Goal: Task Accomplishment & Management: Use online tool/utility

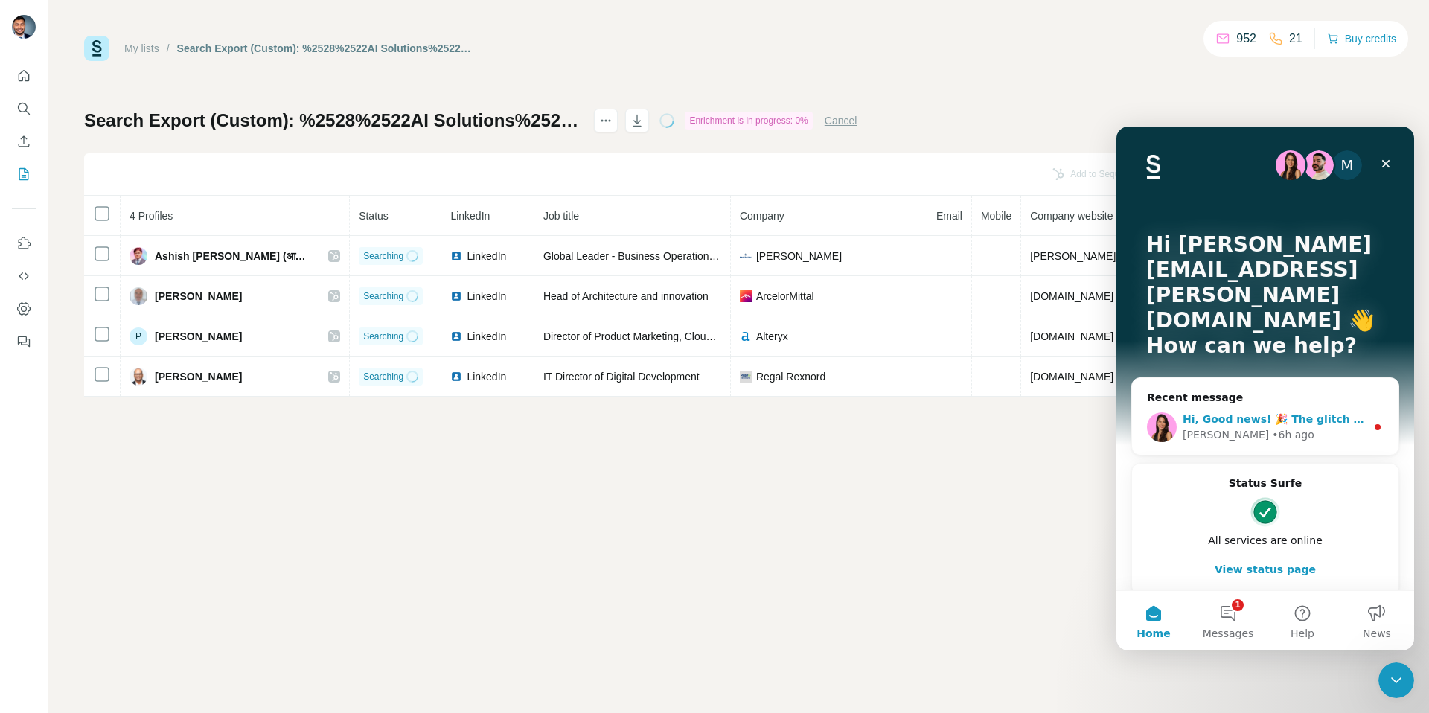
click at [1263, 400] on div "Hi, Good news! 🎉 The glitch with the contact enrichment is now fixed and live s…" at bounding box center [1265, 427] width 266 height 55
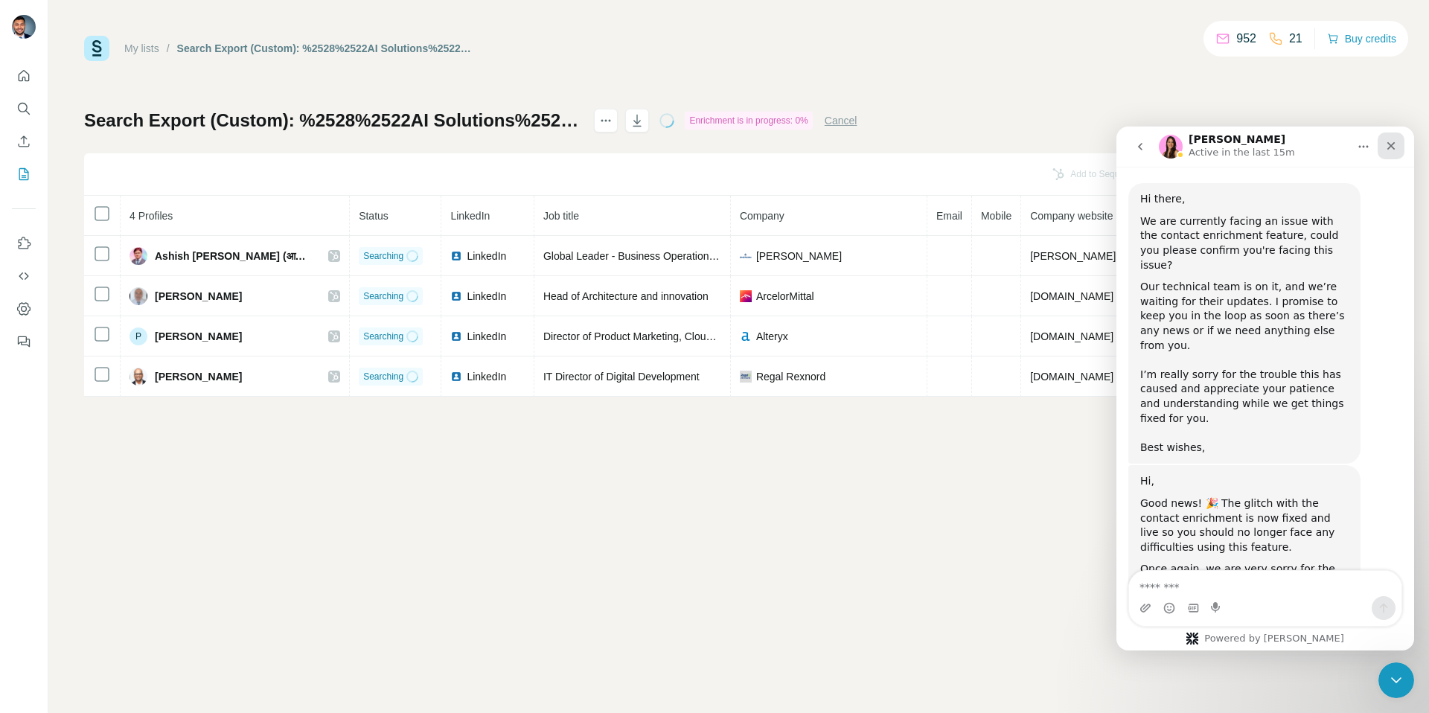
scroll to position [534, 0]
click at [1388, 148] on icon "Close" at bounding box center [1392, 146] width 8 height 8
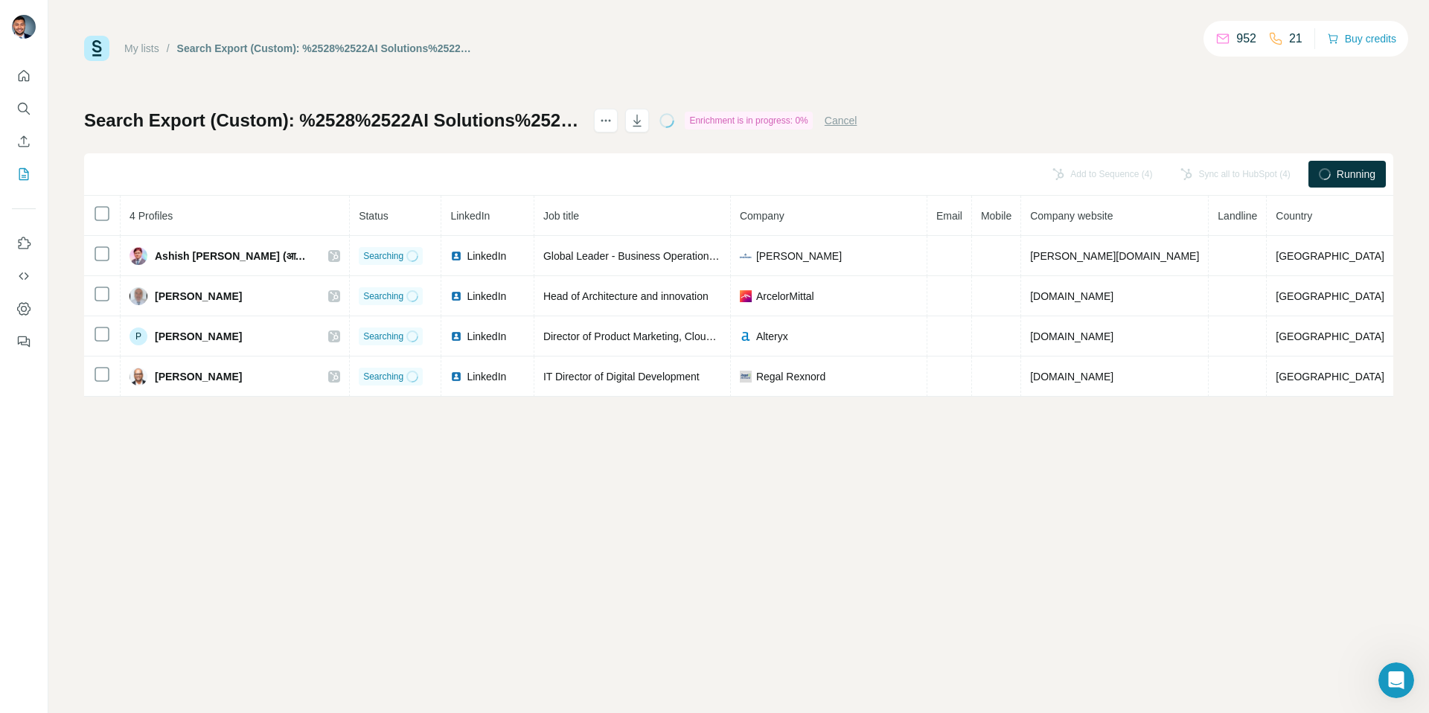
click at [858, 124] on button "Cancel" at bounding box center [841, 120] width 33 height 15
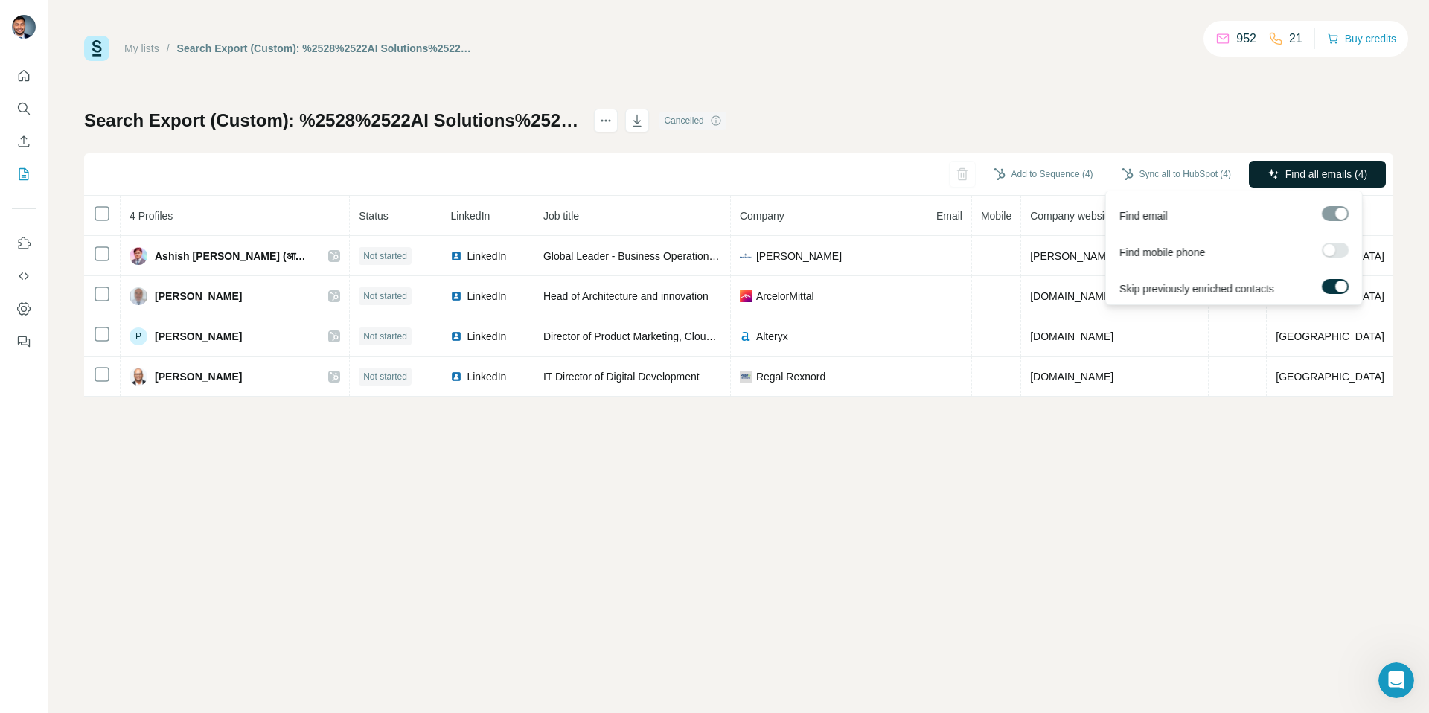
click at [1289, 167] on span "Find all emails (4)" at bounding box center [1327, 174] width 82 height 15
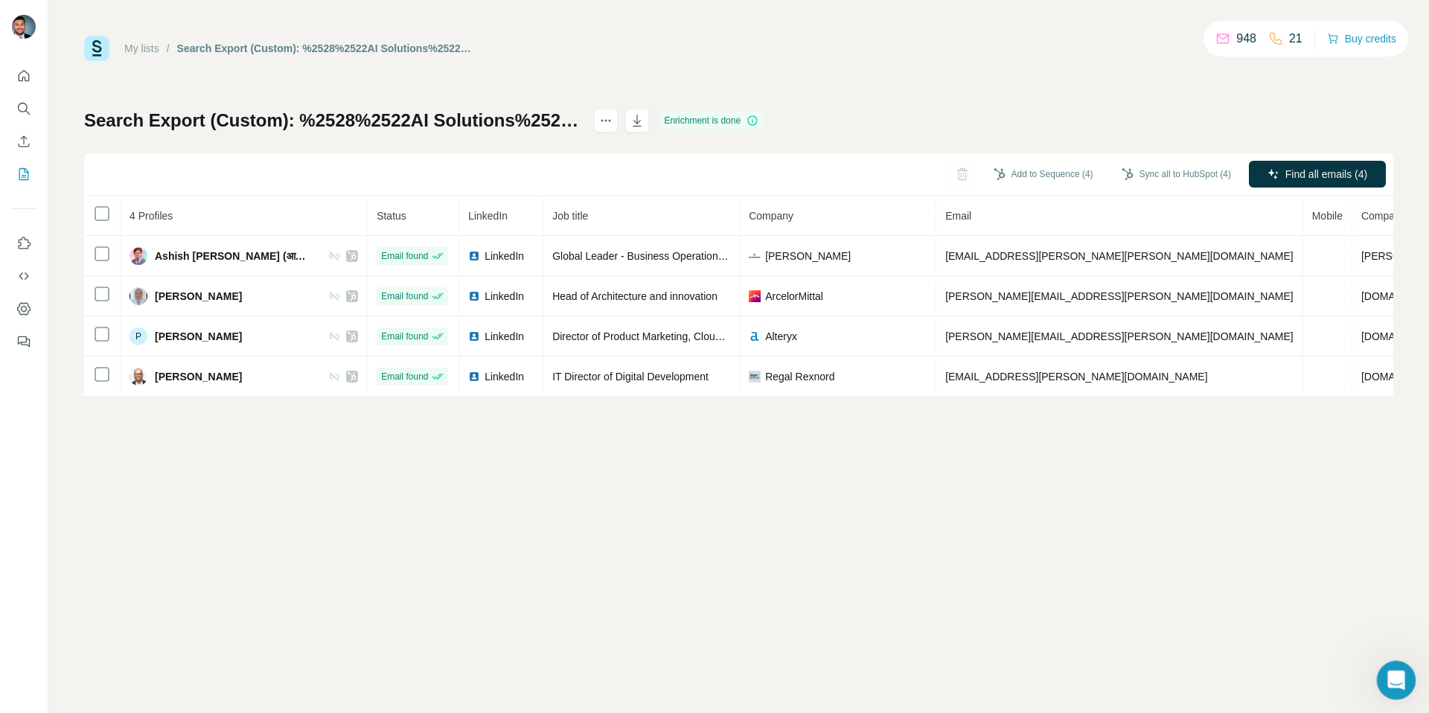
click at [1386, 676] on icon "Open Intercom Messenger" at bounding box center [1394, 678] width 25 height 25
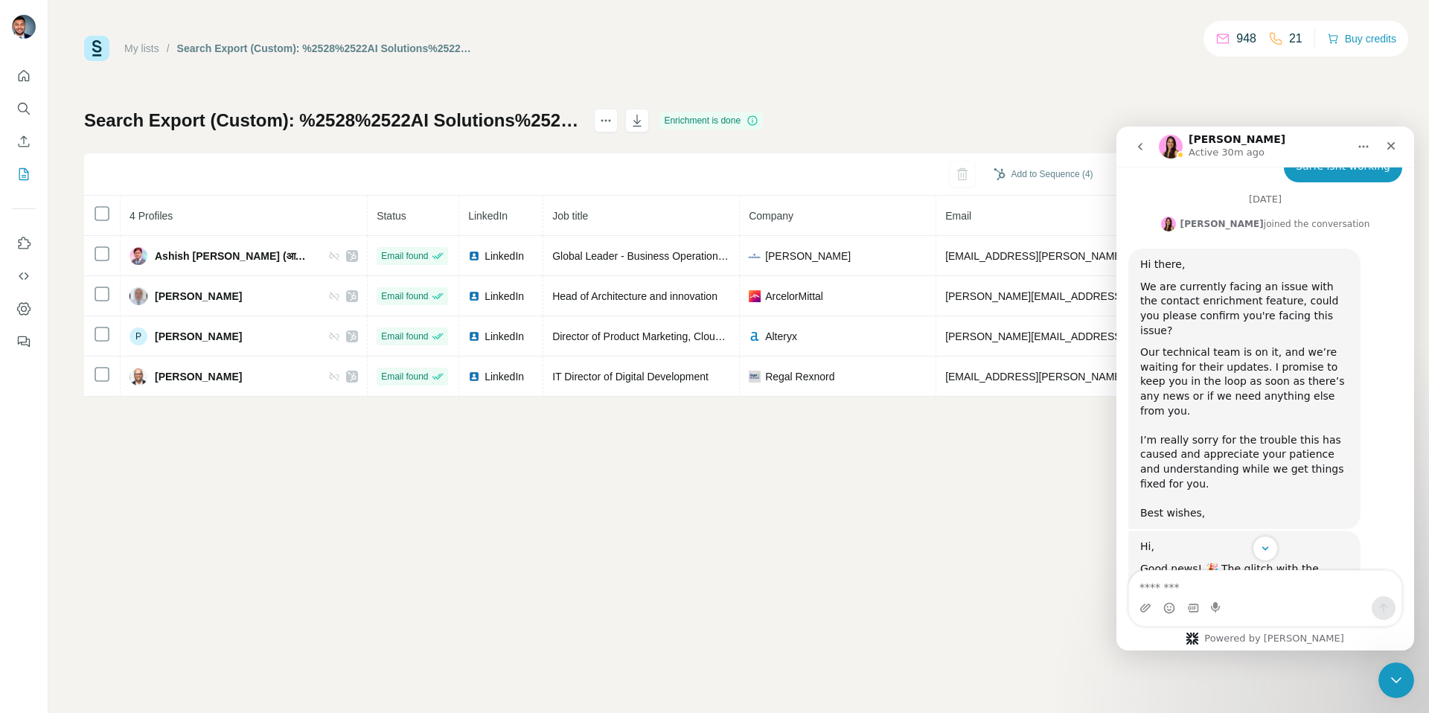
scroll to position [495, 0]
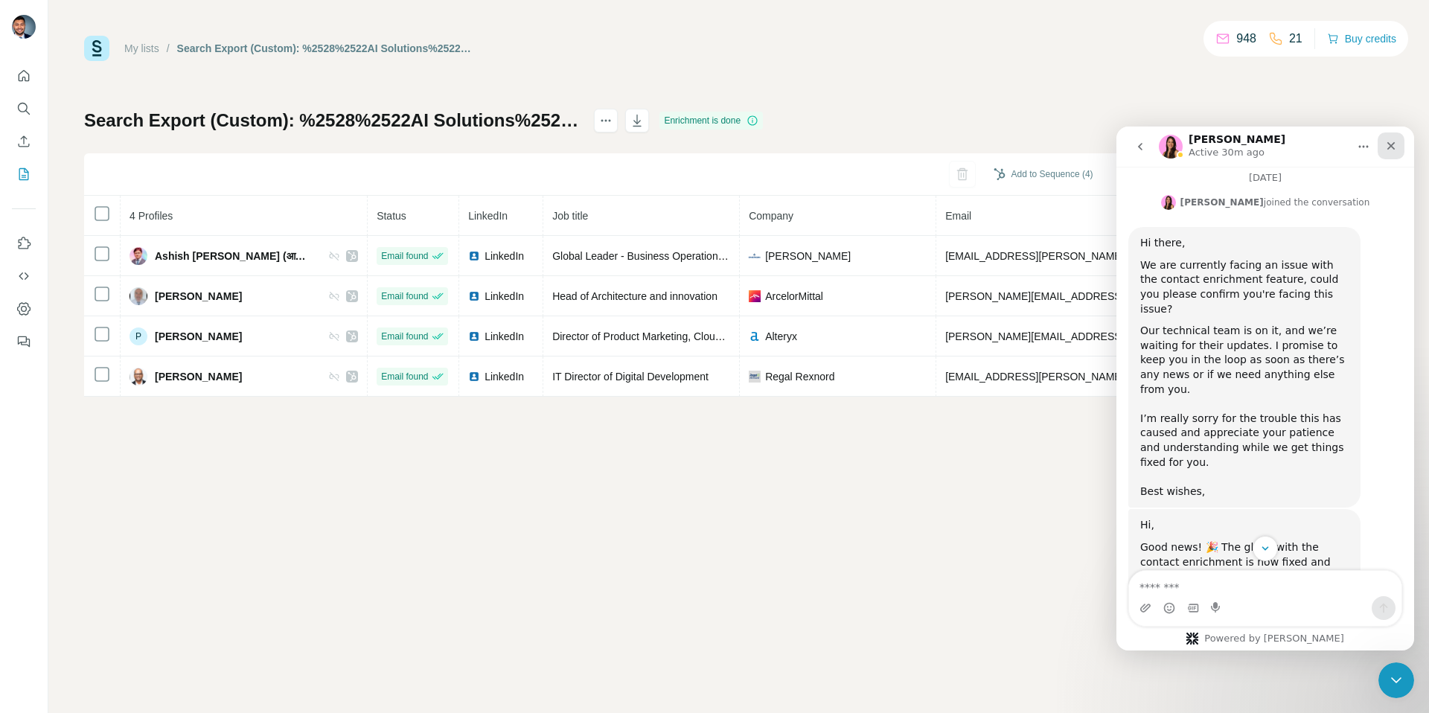
drag, startPoint x: 1389, startPoint y: 147, endPoint x: 2209, endPoint y: 306, distance: 834.8
click at [1389, 147] on icon "Close" at bounding box center [1392, 146] width 8 height 8
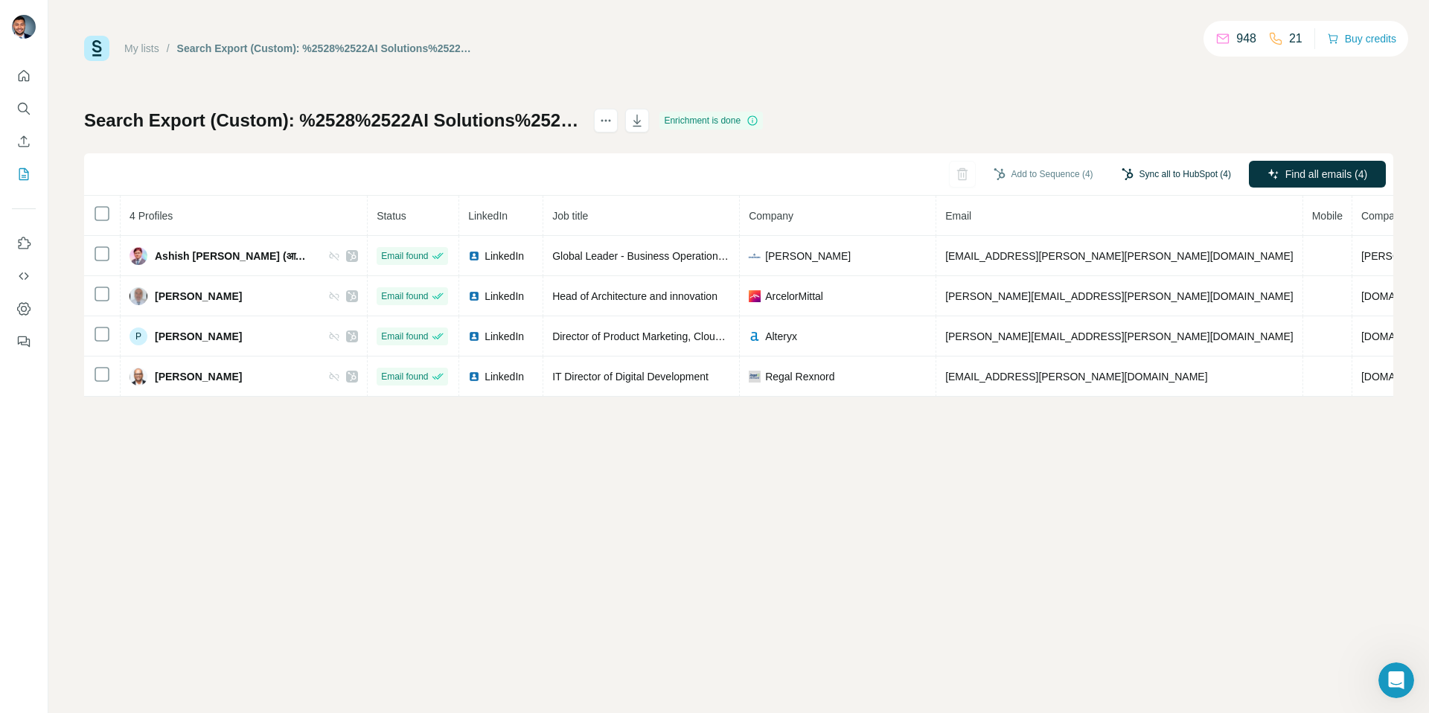
click at [1184, 182] on button "Sync all to HubSpot (4)" at bounding box center [1176, 174] width 130 height 22
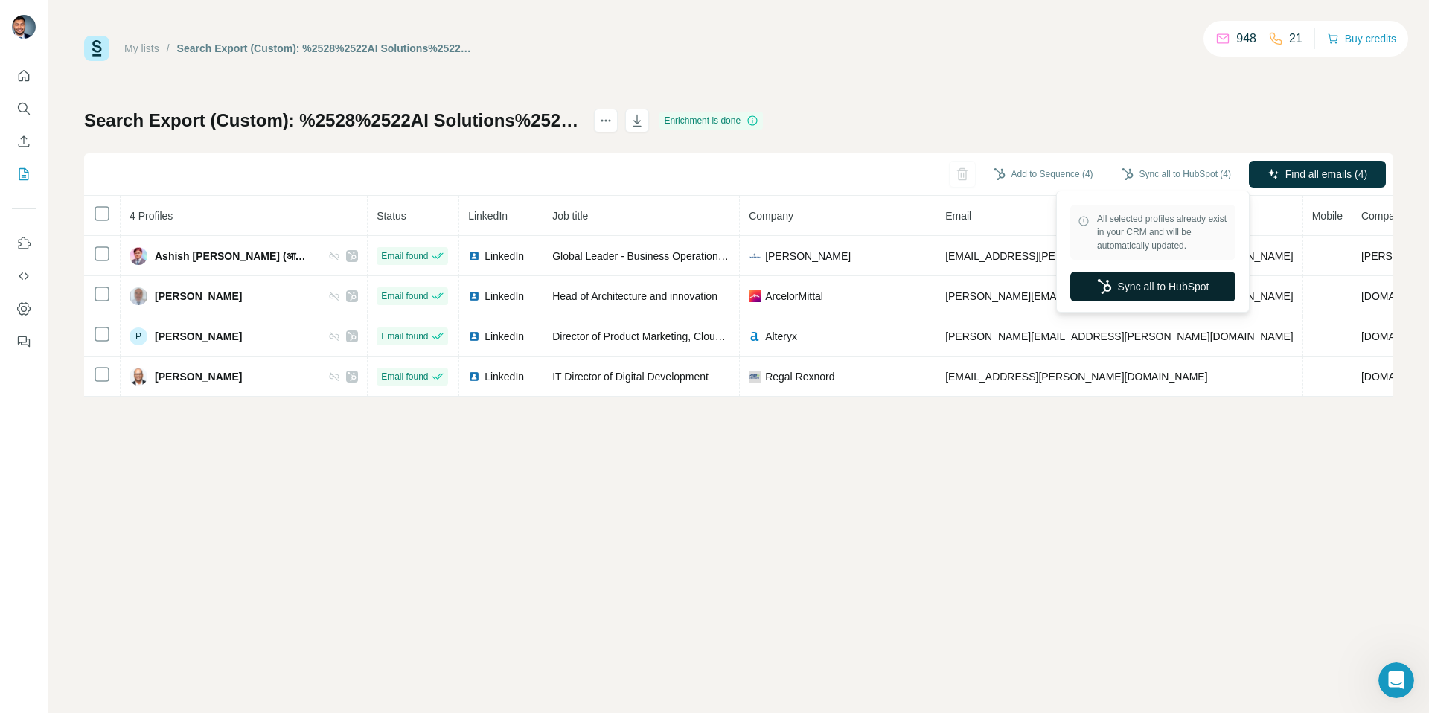
click at [1185, 278] on button "Sync all to HubSpot" at bounding box center [1152, 287] width 165 height 30
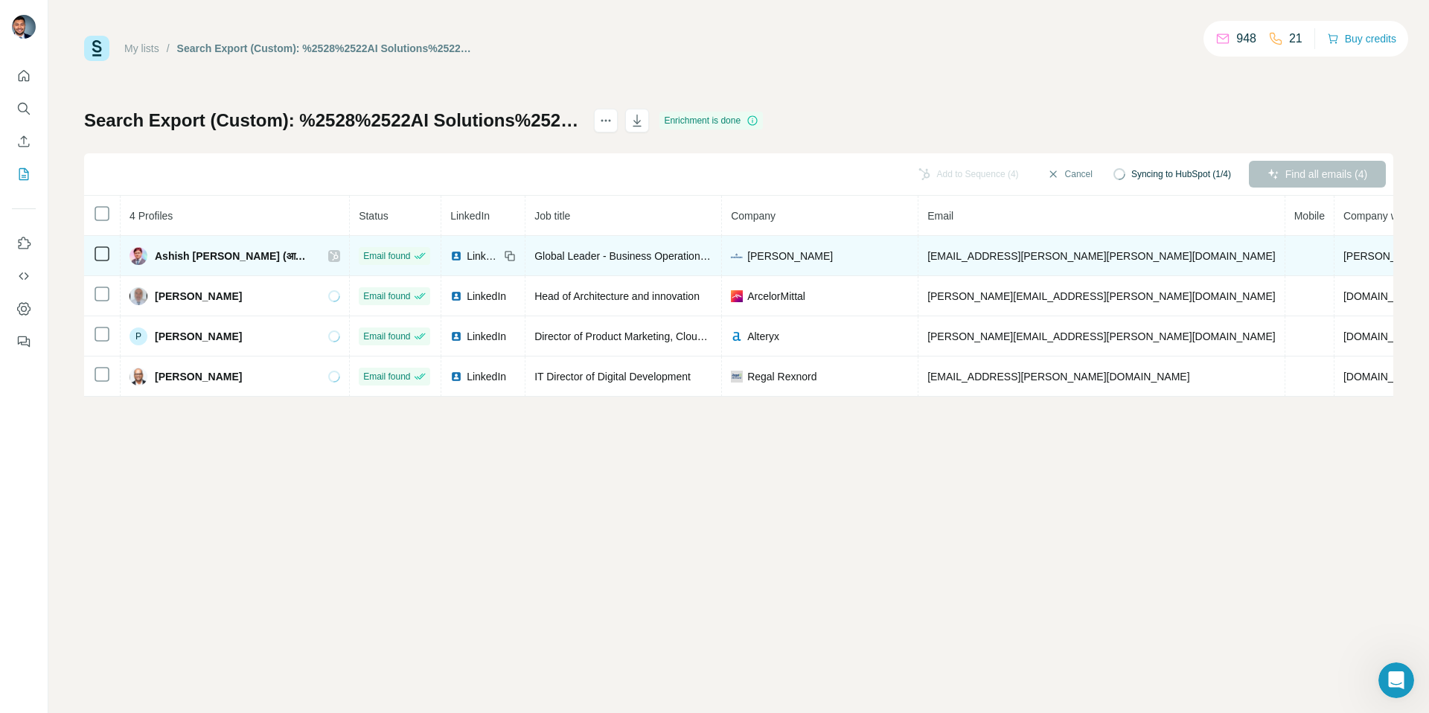
click at [330, 255] on icon at bounding box center [334, 256] width 9 height 12
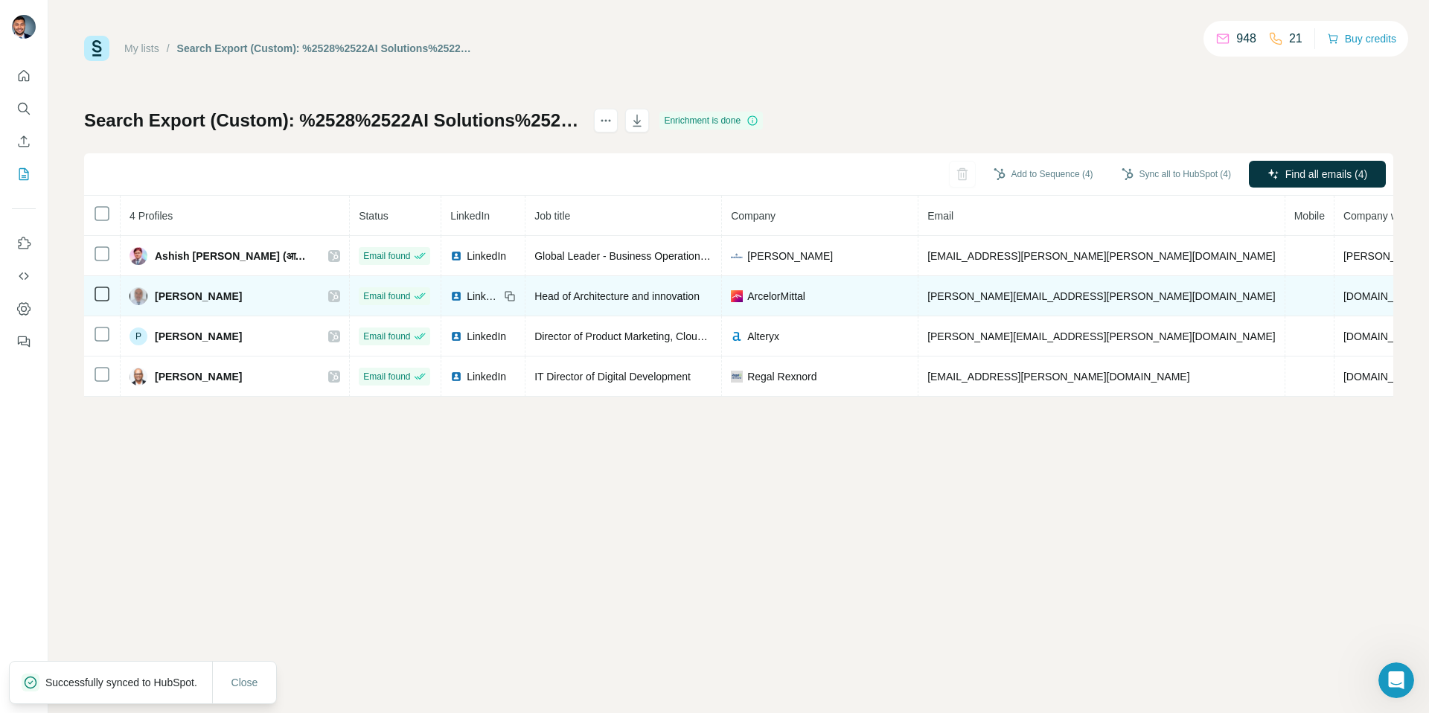
click at [330, 296] on icon at bounding box center [334, 296] width 9 height 12
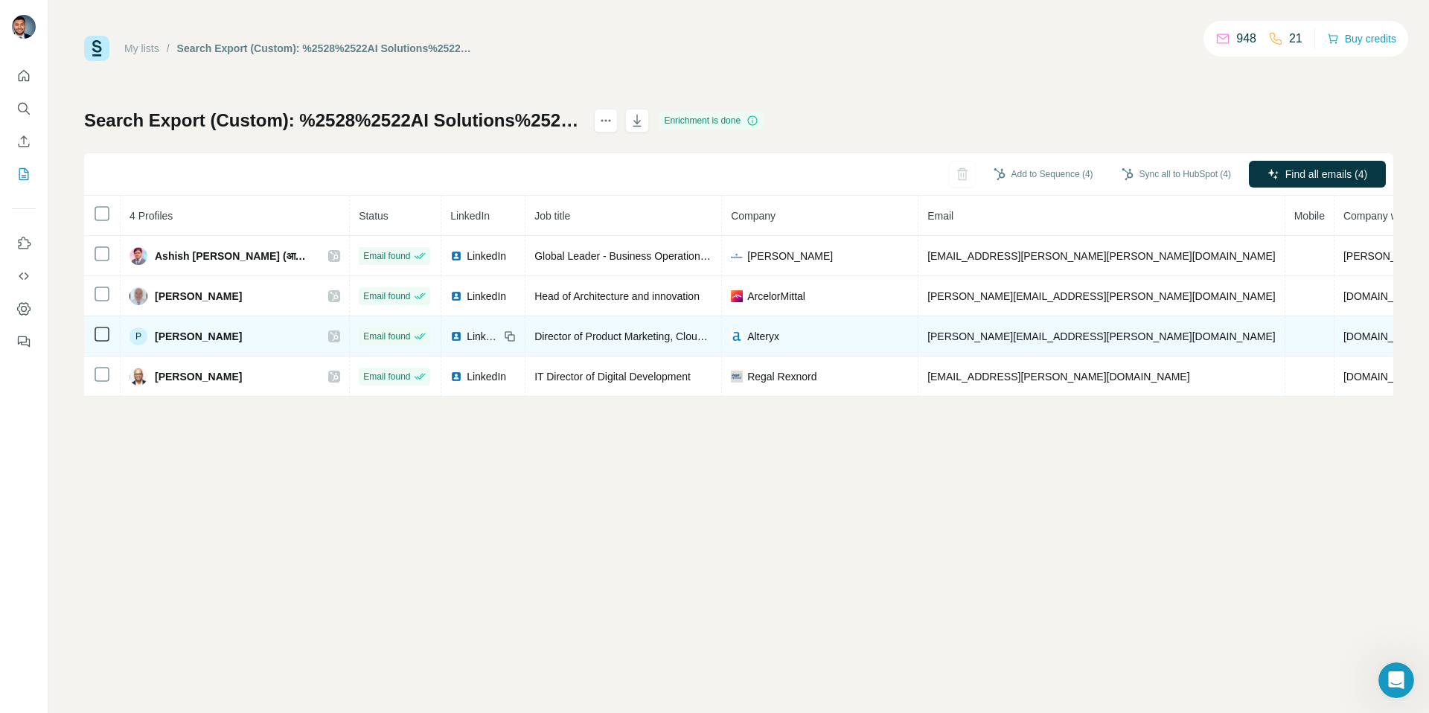
click at [330, 334] on icon at bounding box center [334, 337] width 9 height 12
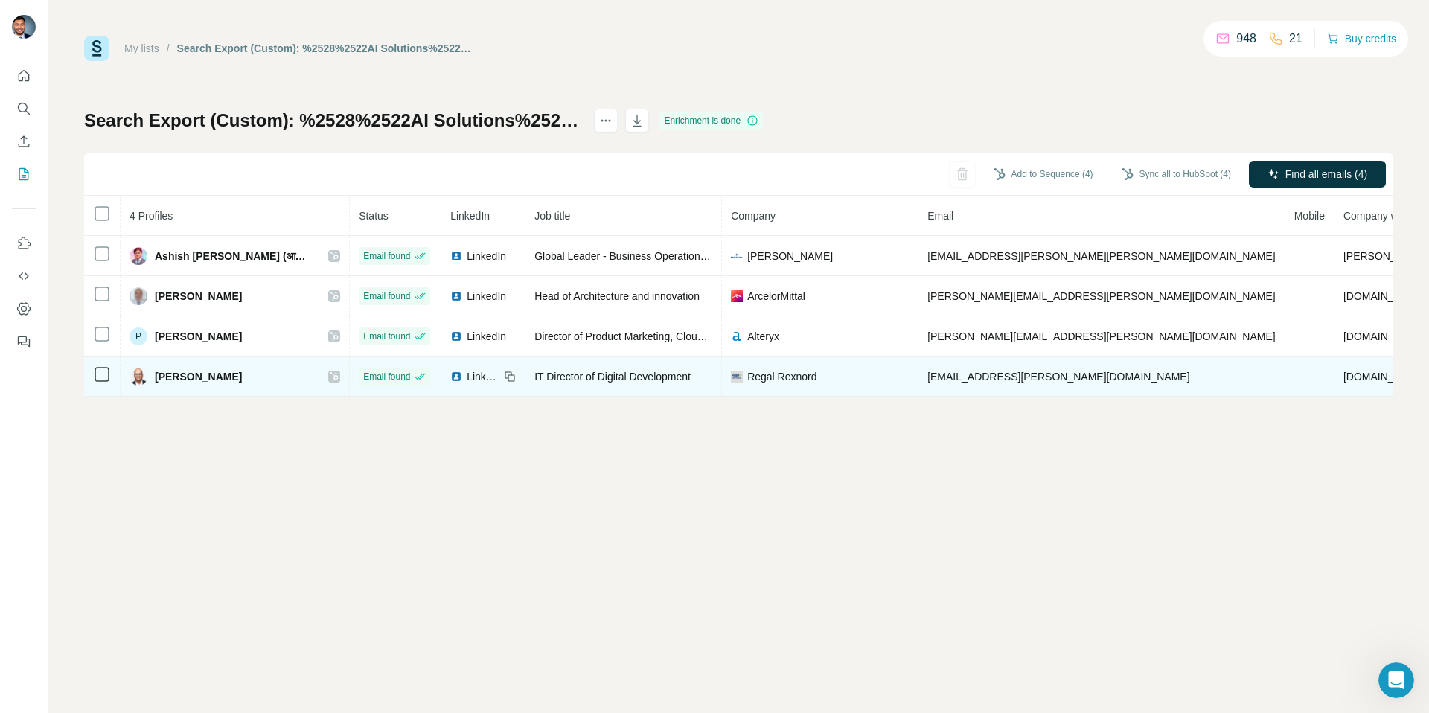
click at [330, 374] on icon at bounding box center [334, 377] width 9 height 12
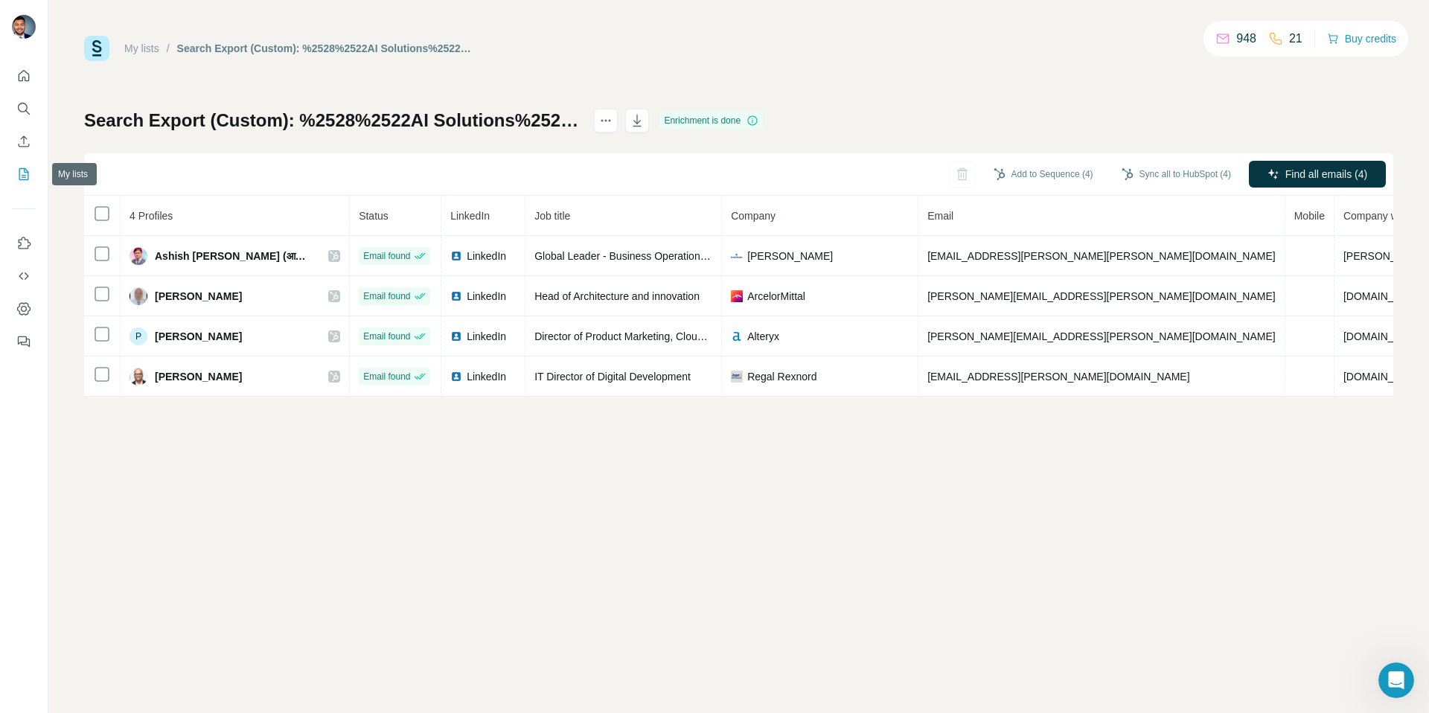
click at [19, 171] on icon "My lists" at bounding box center [23, 174] width 15 height 15
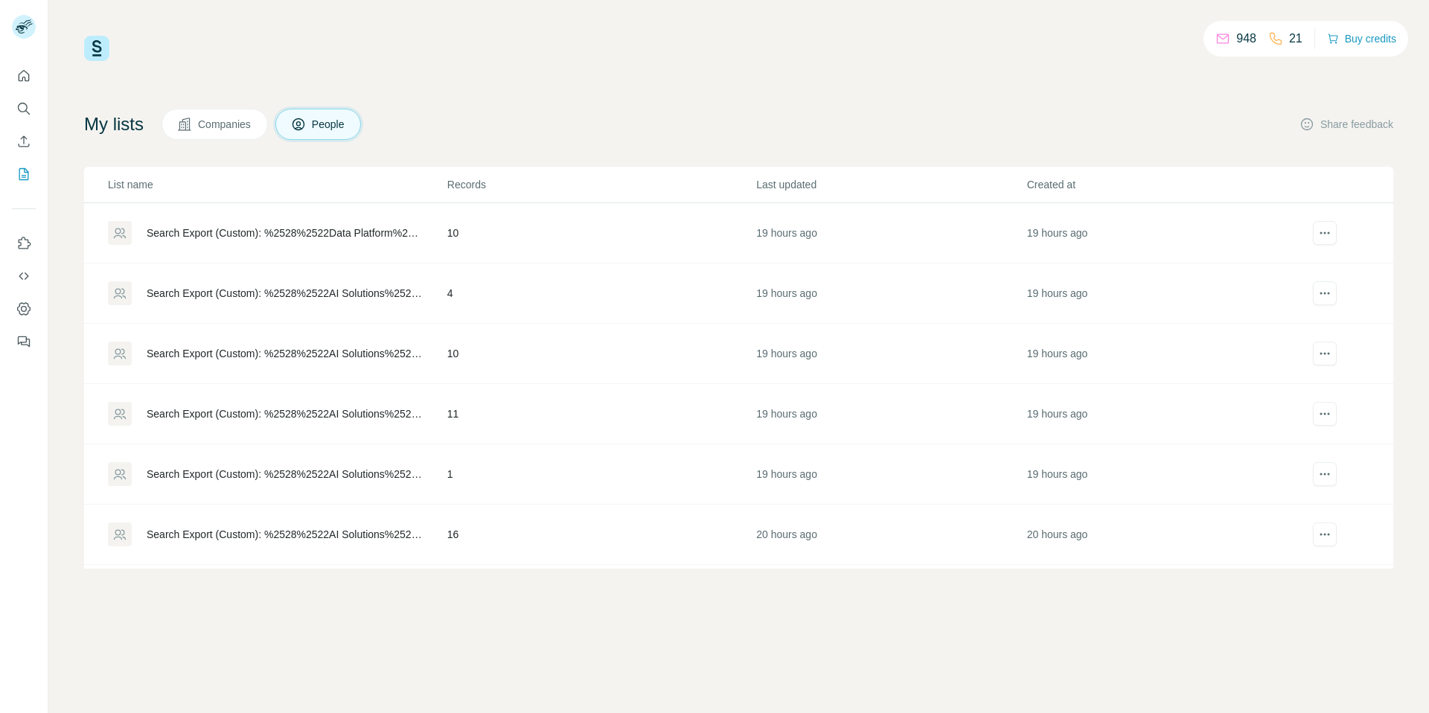
click at [177, 230] on div "Search Export (Custom): %2528%2522Data Platform%2522 OR %2522Data Engineering%2…" at bounding box center [284, 233] width 275 height 15
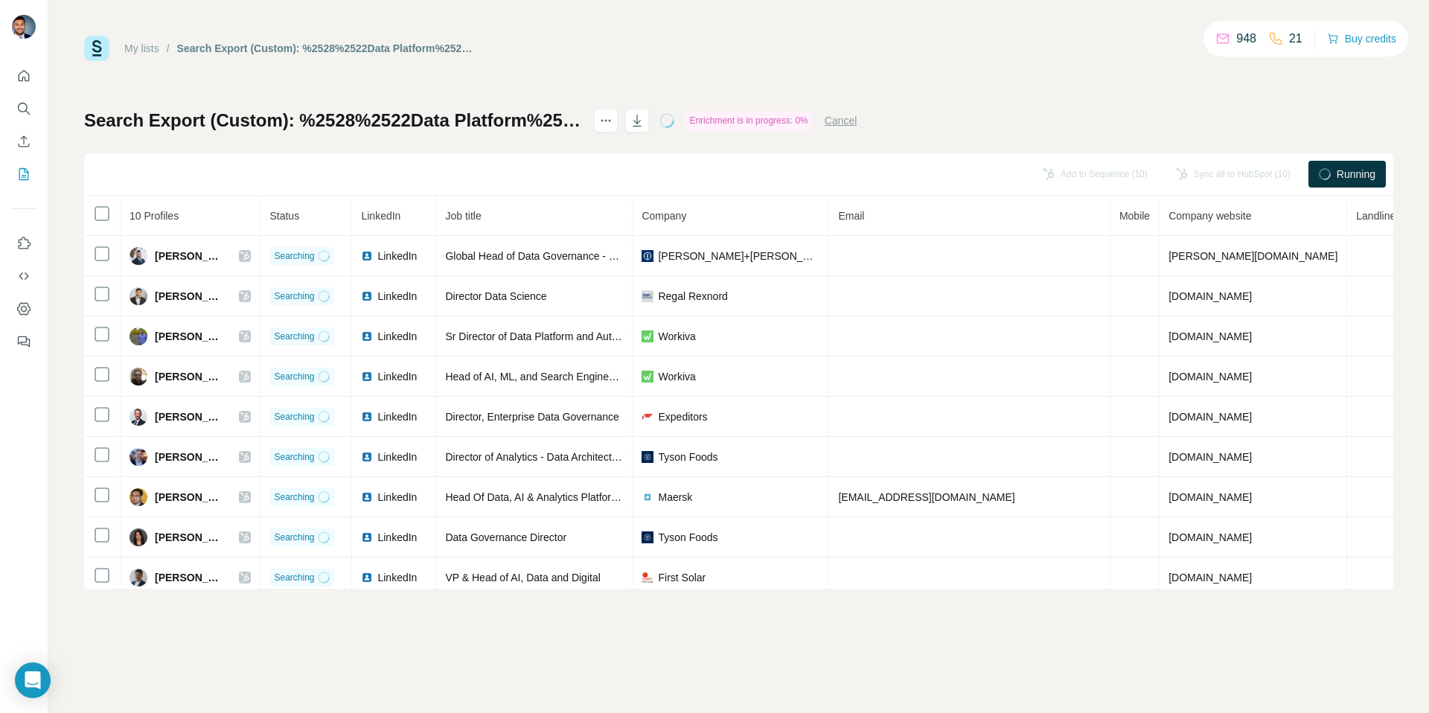
click at [858, 124] on button "Cancel" at bounding box center [841, 120] width 33 height 15
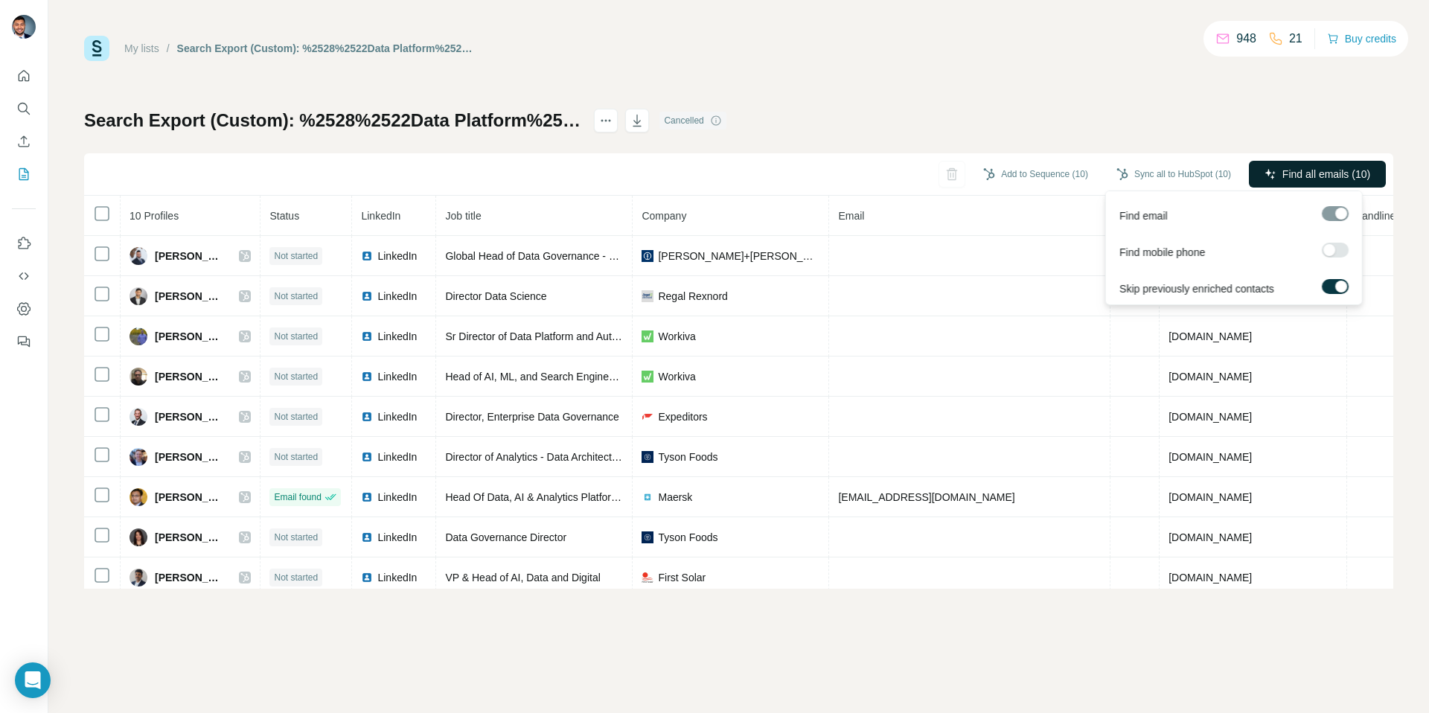
click at [1311, 178] on span "Find all emails (10)" at bounding box center [1327, 174] width 88 height 15
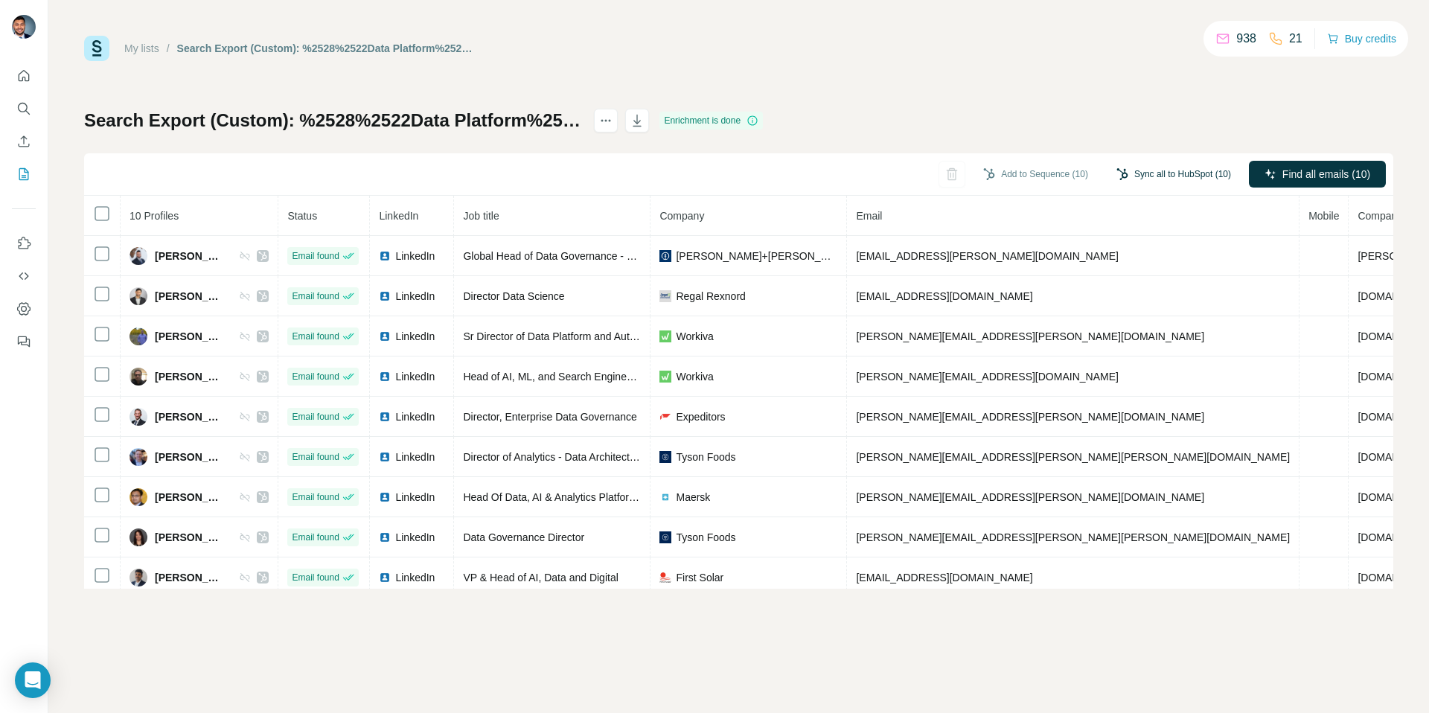
click at [1174, 170] on button "Sync all to HubSpot (10)" at bounding box center [1173, 174] width 135 height 22
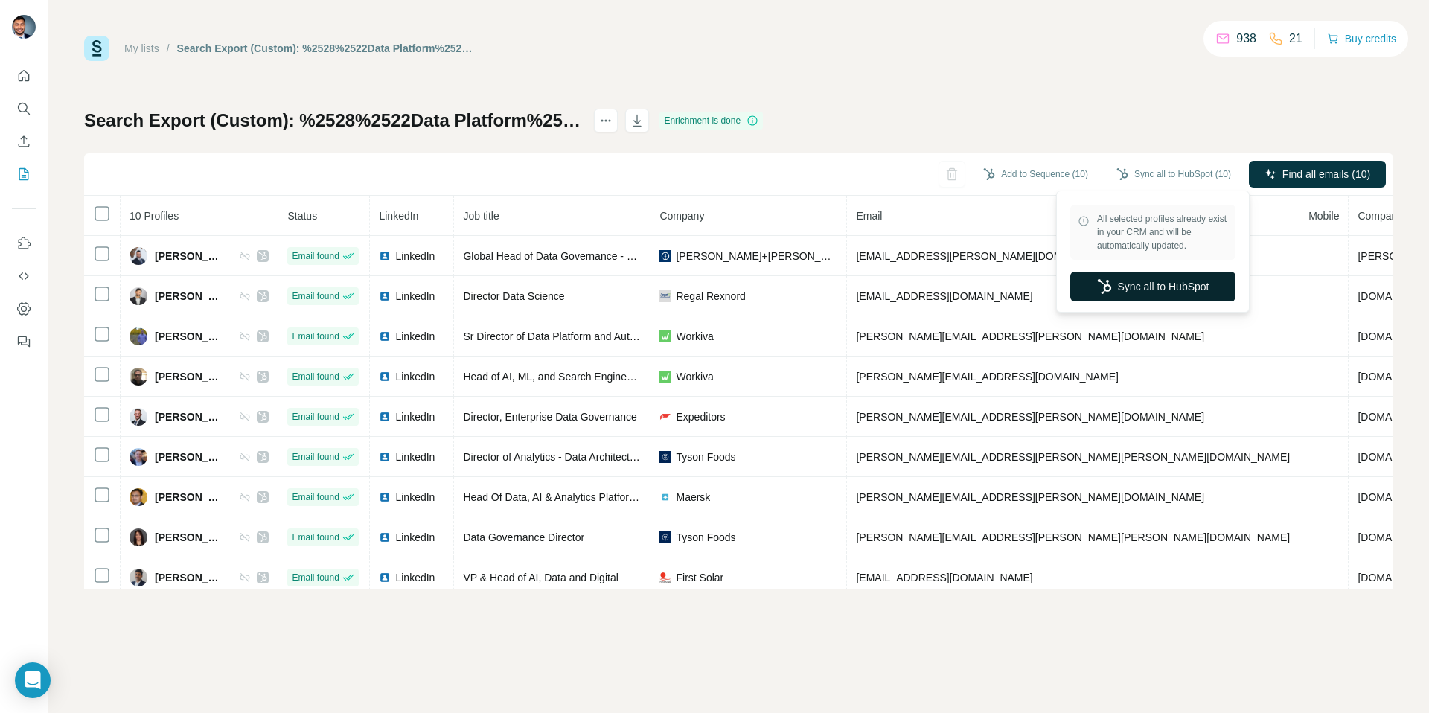
click at [1150, 290] on button "Sync all to HubSpot" at bounding box center [1152, 287] width 165 height 30
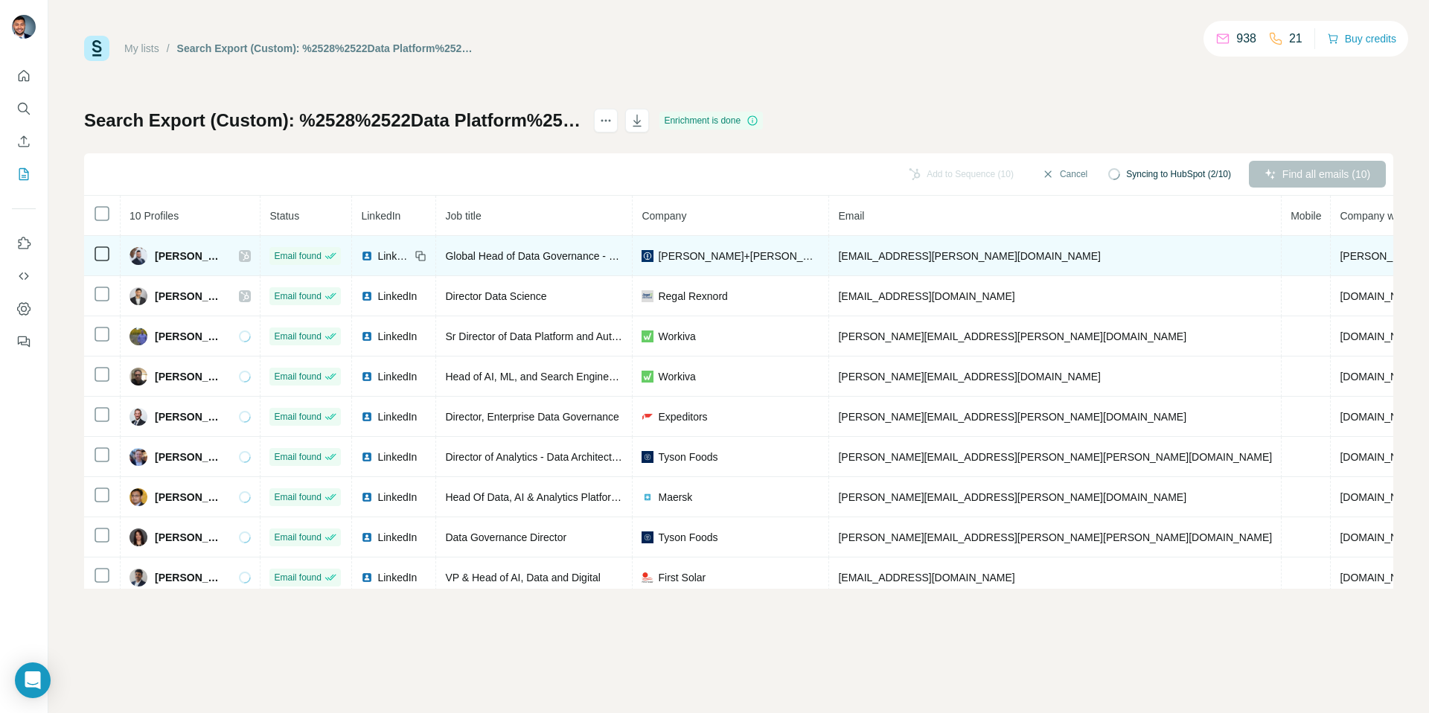
click at [249, 255] on icon at bounding box center [245, 256] width 8 height 9
